Goal: Task Accomplishment & Management: Manage account settings

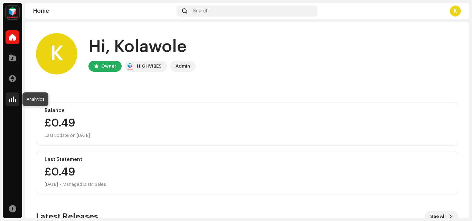
click at [10, 100] on span at bounding box center [12, 100] width 7 height 6
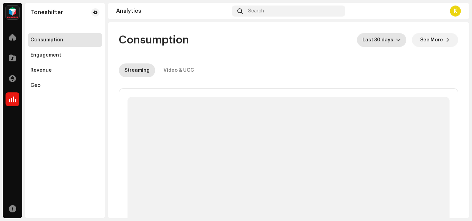
click at [396, 41] on icon "dropdown trigger" at bounding box center [398, 40] width 5 height 5
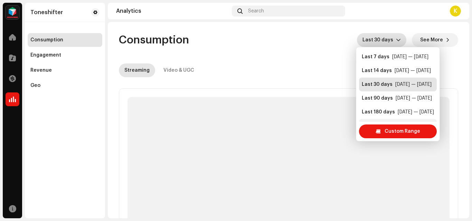
scroll to position [11, 0]
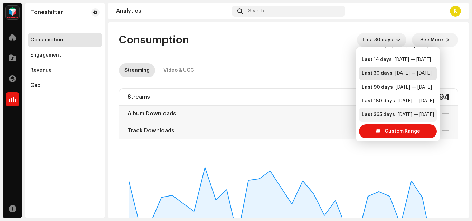
click at [383, 114] on div "Last 365 days" at bounding box center [378, 115] width 33 height 7
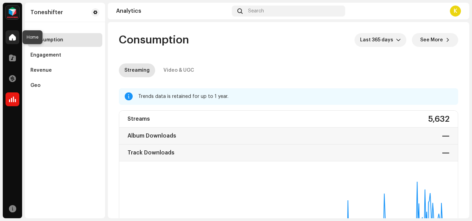
click at [12, 38] on span at bounding box center [12, 38] width 7 height 6
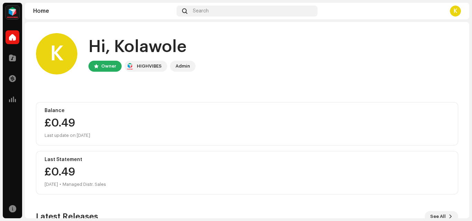
click at [453, 14] on div "K" at bounding box center [455, 11] width 11 height 11
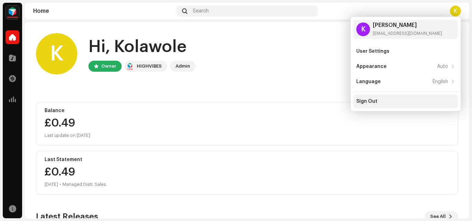
click at [377, 103] on div "Sign Out" at bounding box center [405, 102] width 99 height 6
